Goal: Information Seeking & Learning: Learn about a topic

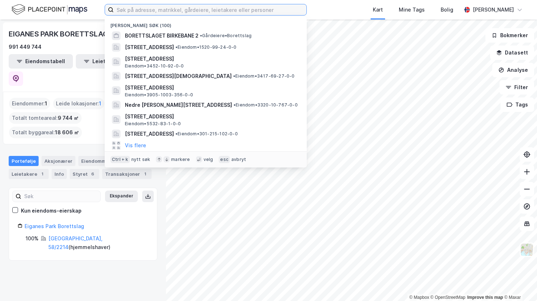
click at [177, 8] on input at bounding box center [210, 9] width 193 height 11
paste input "Utsynet 14, 1512 Moss"
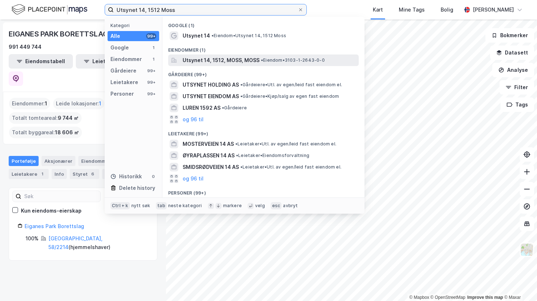
type input "Utsynet 14, 1512 Moss"
click at [199, 58] on span "Utsynet 14, 1512, MOSS, MOSS" at bounding box center [221, 60] width 77 height 9
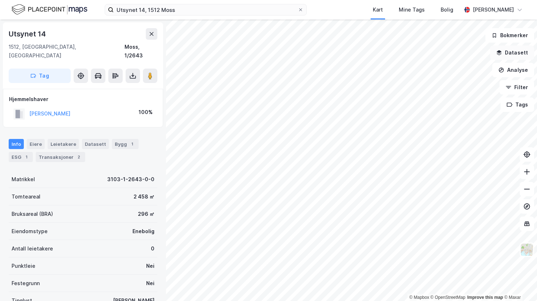
click at [508, 53] on button "Datasett" at bounding box center [512, 52] width 44 height 14
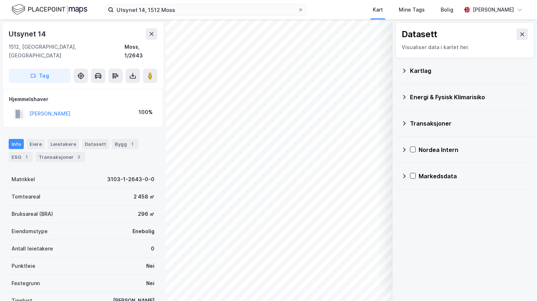
click at [404, 71] on icon at bounding box center [404, 71] width 6 height 6
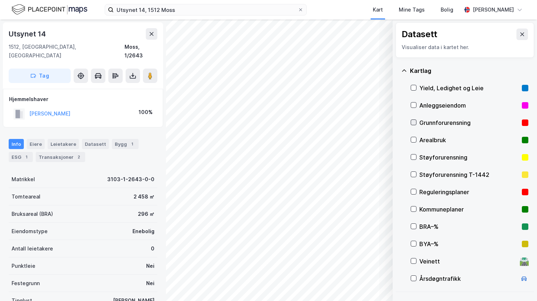
click at [414, 122] on icon at bounding box center [413, 122] width 5 height 5
click at [405, 71] on icon at bounding box center [404, 71] width 6 height 6
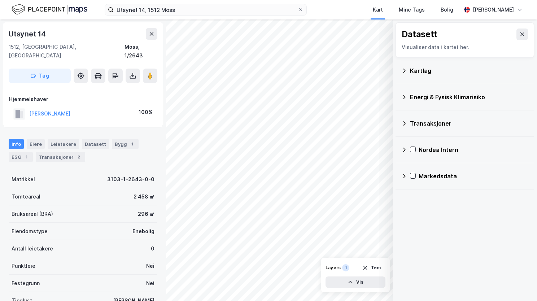
click at [407, 97] on icon at bounding box center [404, 97] width 6 height 6
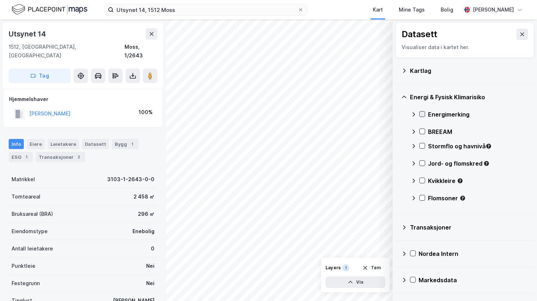
click at [422, 115] on icon at bounding box center [422, 114] width 5 height 5
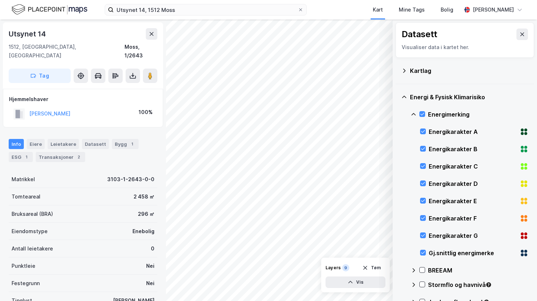
click at [414, 116] on icon at bounding box center [414, 115] width 6 height 6
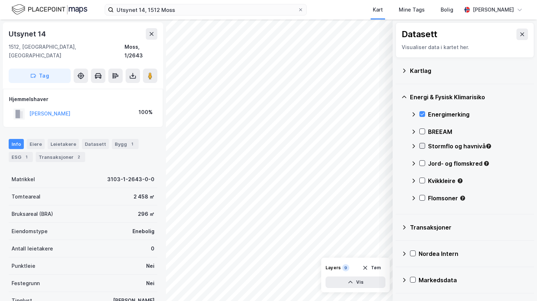
click at [424, 148] on icon at bounding box center [422, 145] width 5 height 5
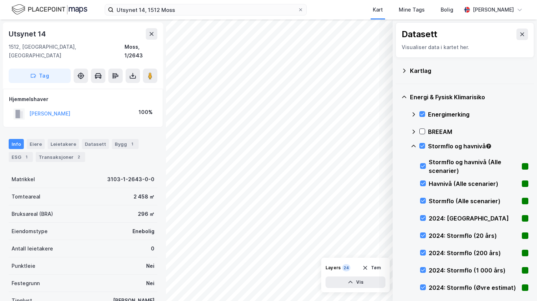
click at [414, 143] on icon at bounding box center [414, 146] width 6 height 6
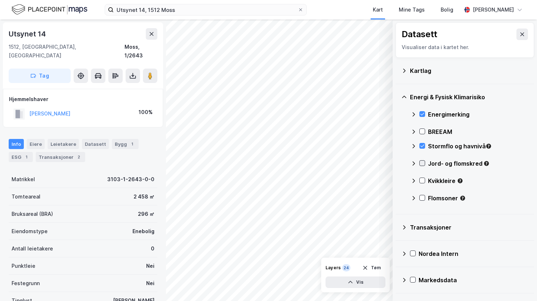
click at [423, 165] on div at bounding box center [423, 163] width 6 height 6
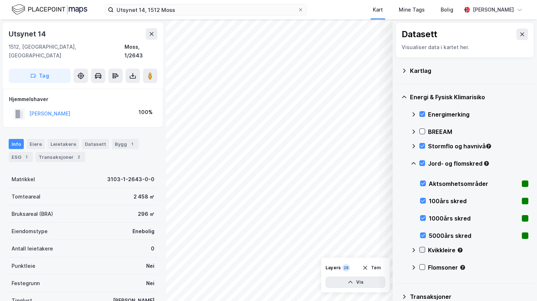
click at [423, 250] on icon at bounding box center [422, 249] width 5 height 5
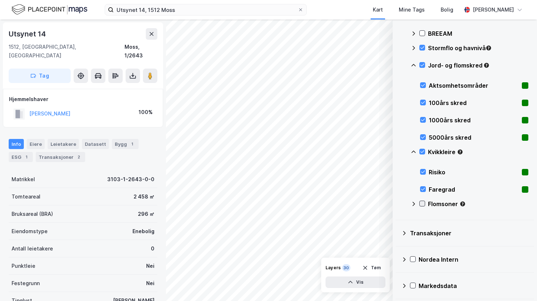
click at [424, 201] on icon at bounding box center [422, 203] width 5 height 5
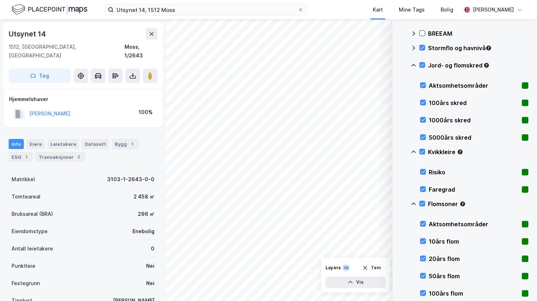
scroll to position [0, 0]
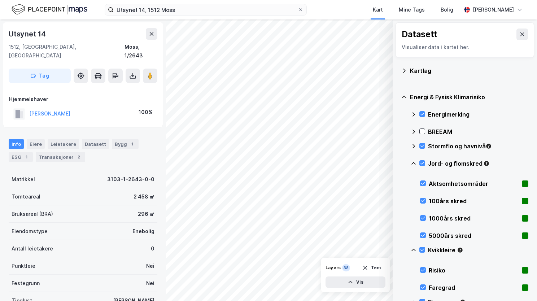
click at [403, 97] on icon at bounding box center [404, 97] width 6 height 6
